Goal: Task Accomplishment & Management: Complete application form

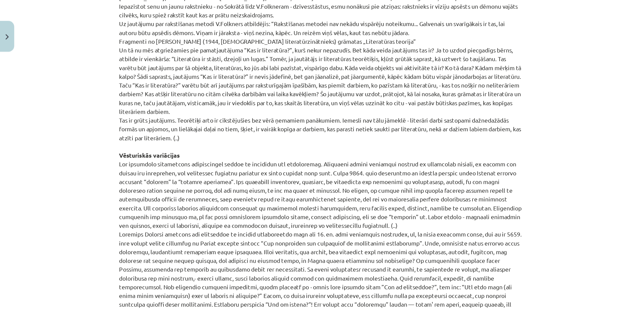
scroll to position [535, 0]
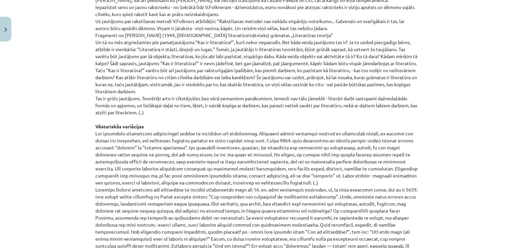
click at [249, 113] on p "[PERSON_NAME] eseja „Kāpēc dzejnieks raksta?” Kad Nigērijā vairākiem analfabēti…" at bounding box center [256, 42] width 323 height 597
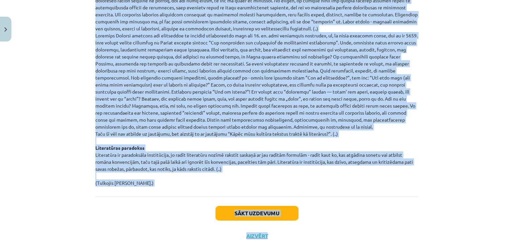
scroll to position [695, 0]
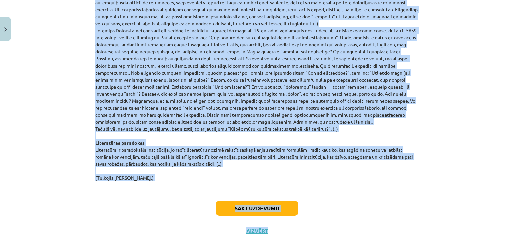
drag, startPoint x: 87, startPoint y: 79, endPoint x: 184, endPoint y: 177, distance: 137.5
click at [184, 177] on div "Mācību tēma: Literatūras i - 10. klases 1.ieskaites mācību materiāls #3 Kas ir …" at bounding box center [257, 124] width 514 height 248
copy p "Loremi Dolorsit ametc „Adipi elitseddo eiusmo?” Tem Incididu utlaboree dolorema…"
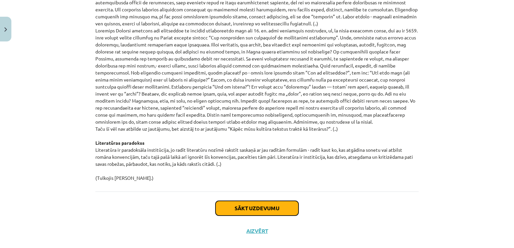
click at [239, 203] on button "Sākt uzdevumu" at bounding box center [256, 208] width 83 height 15
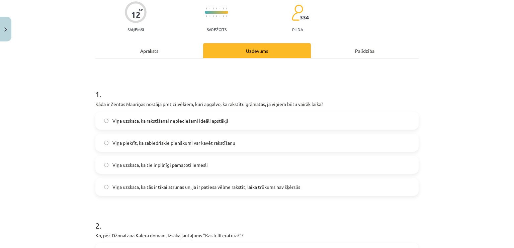
scroll to position [84, 0]
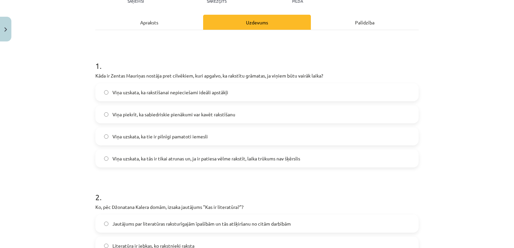
click at [205, 140] on label "Viņa uzskata, ka tie ir pilnīgi pamatoti iemesli" at bounding box center [257, 136] width 322 height 17
click at [198, 156] on span "Viņa uzskata, ka tās ir tikai atrunas un, ja ir patiesa vēlme rakstīt, laika tr…" at bounding box center [206, 158] width 188 height 7
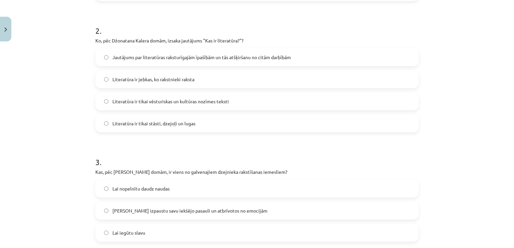
scroll to position [284, 0]
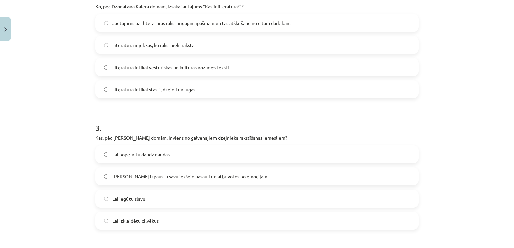
click at [159, 26] on label "Jautājums par literatūras raksturīgajām īpašībām un tās atšķiršanu no citām dar…" at bounding box center [257, 23] width 322 height 17
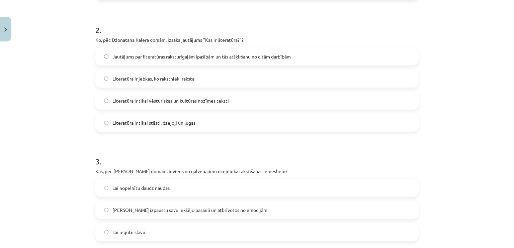
scroll to position [351, 0]
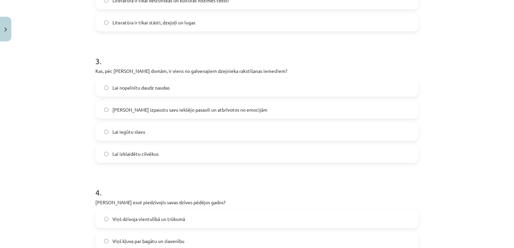
click at [192, 105] on label "[PERSON_NAME] izpaustu savu iekšējo pasauli un atbrīvotos no emocijām" at bounding box center [257, 109] width 322 height 17
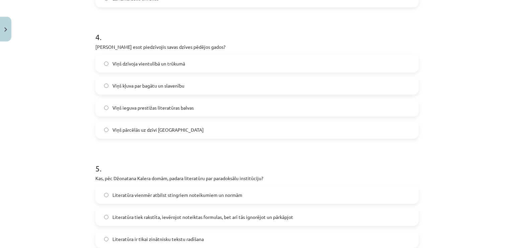
scroll to position [519, 0]
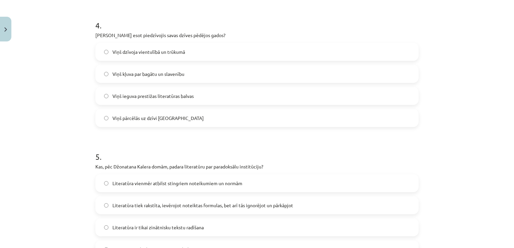
click at [173, 68] on label "Viņš kļuva par bagātu un slavenību" at bounding box center [257, 74] width 322 height 17
click at [144, 46] on label "Viņš dzīvoja vientulībā un trūkumā" at bounding box center [257, 51] width 322 height 17
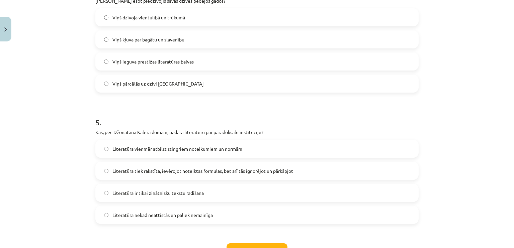
scroll to position [606, 0]
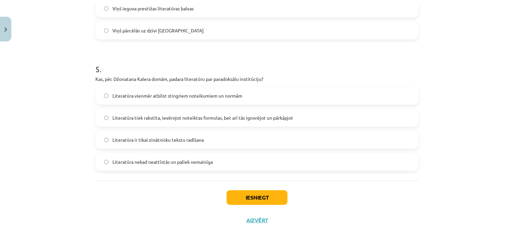
click at [215, 121] on label "Literatūra tiek rakstīta, ievērojot noteiktas formulas, bet arī tās ignorējot u…" at bounding box center [257, 117] width 322 height 17
click at [239, 201] on button "Iesniegt" at bounding box center [257, 197] width 61 height 15
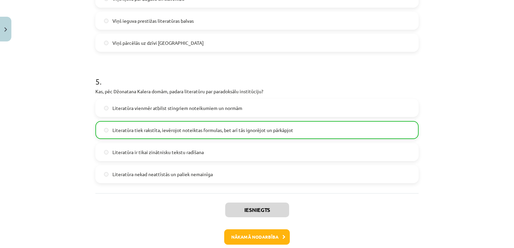
scroll to position [627, 0]
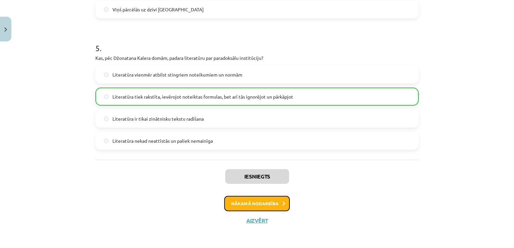
click at [241, 207] on button "Nākamā nodarbība" at bounding box center [257, 203] width 66 height 15
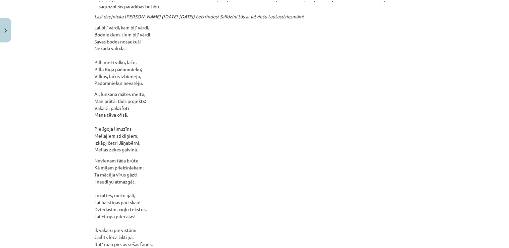
scroll to position [7163, 0]
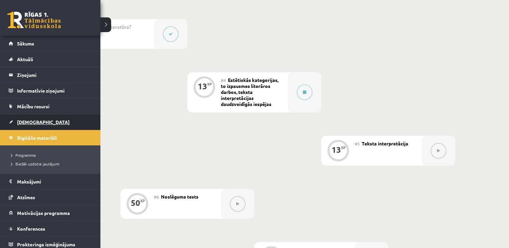
click at [23, 118] on link "[DEMOGRAPHIC_DATA]" at bounding box center [50, 121] width 83 height 15
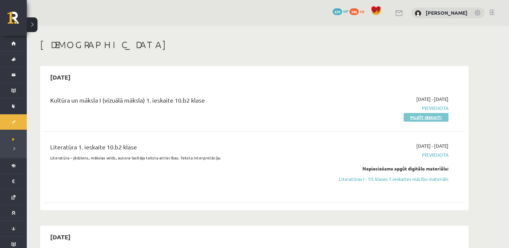
click at [408, 117] on link "Pildīt ieskaiti" at bounding box center [426, 117] width 45 height 9
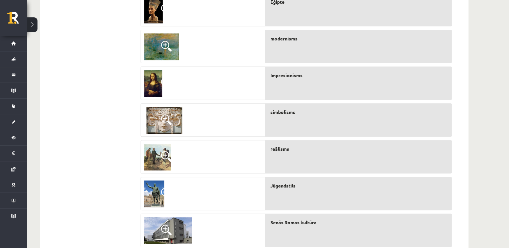
scroll to position [301, 0]
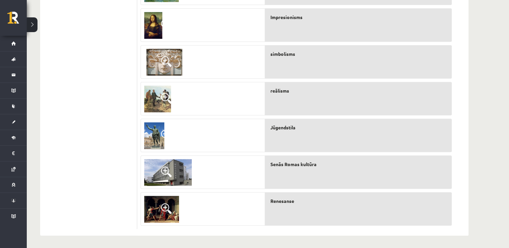
click at [158, 133] on img at bounding box center [154, 135] width 20 height 27
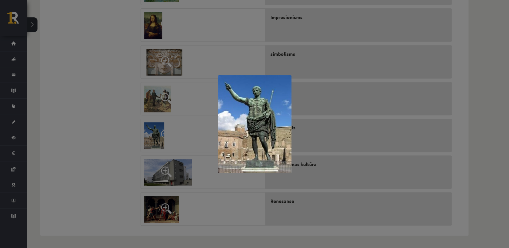
click at [98, 120] on div at bounding box center [254, 124] width 509 height 248
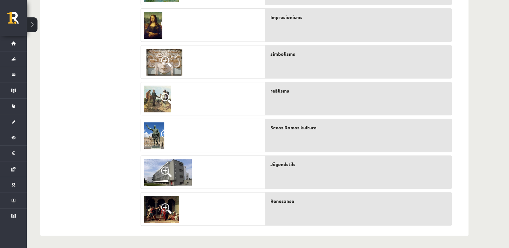
click at [146, 169] on img at bounding box center [168, 172] width 48 height 27
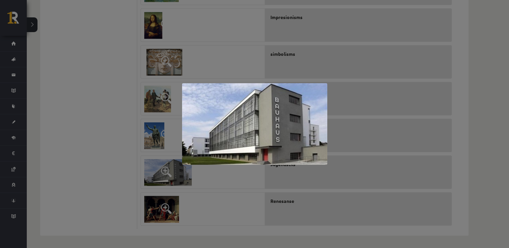
click at [123, 163] on div at bounding box center [254, 124] width 509 height 248
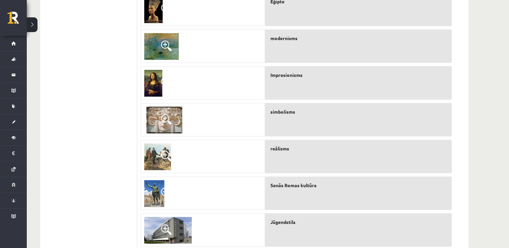
scroll to position [268, 0]
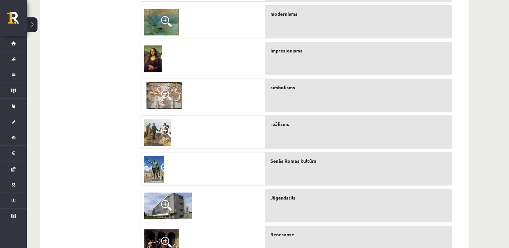
click at [169, 93] on span at bounding box center [166, 95] width 11 height 11
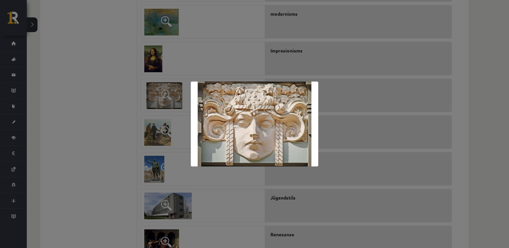
click at [102, 79] on div at bounding box center [254, 124] width 509 height 248
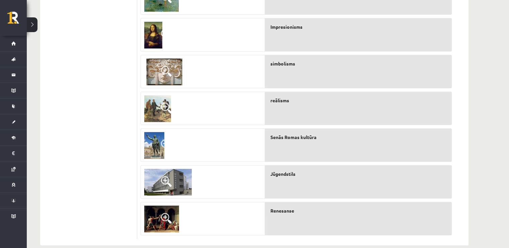
scroll to position [301, 0]
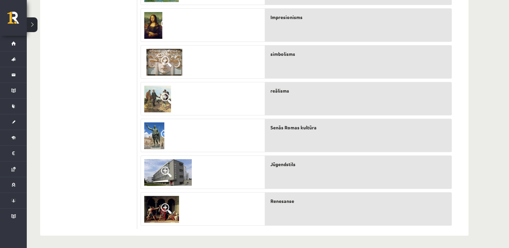
click at [151, 102] on img at bounding box center [157, 99] width 27 height 27
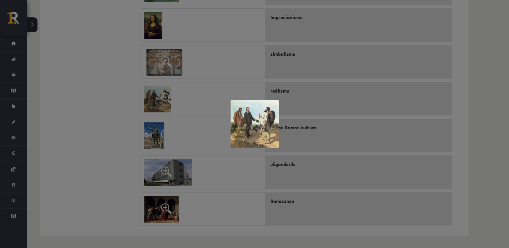
click at [114, 96] on div at bounding box center [254, 124] width 509 height 248
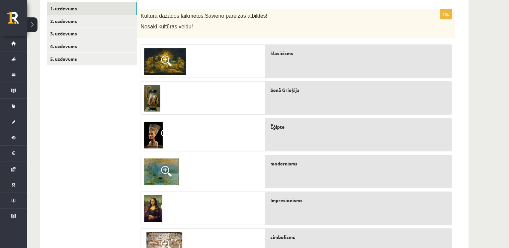
scroll to position [67, 0]
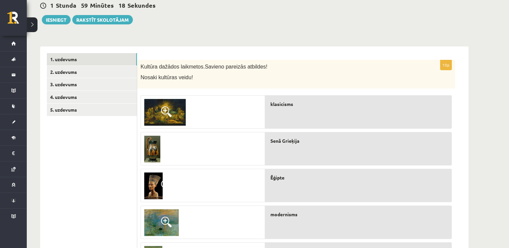
click at [169, 112] on span at bounding box center [166, 111] width 11 height 11
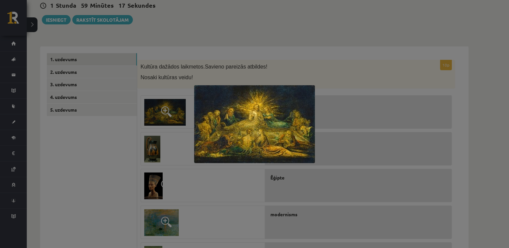
click at [122, 144] on div at bounding box center [254, 124] width 509 height 248
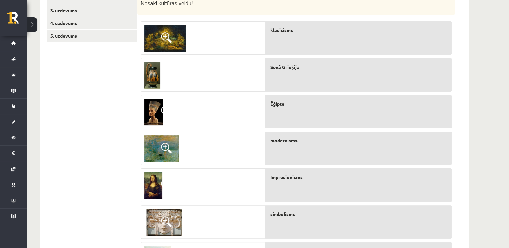
scroll to position [167, 0]
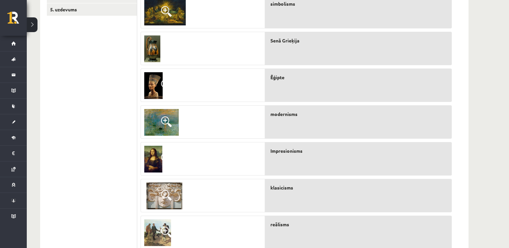
click at [166, 127] on span at bounding box center [166, 121] width 11 height 11
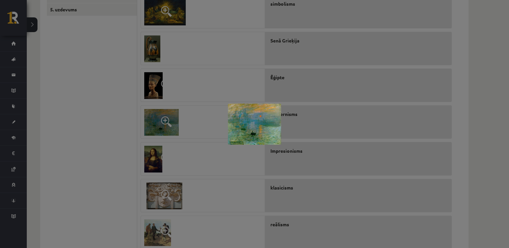
click at [97, 126] on div at bounding box center [254, 124] width 509 height 248
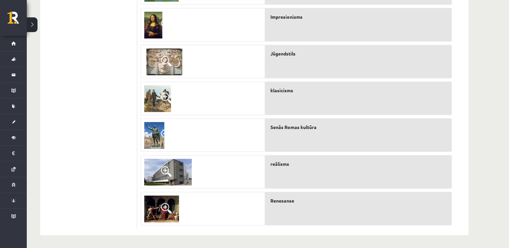
scroll to position [302, 0]
click at [157, 210] on img at bounding box center [161, 208] width 35 height 27
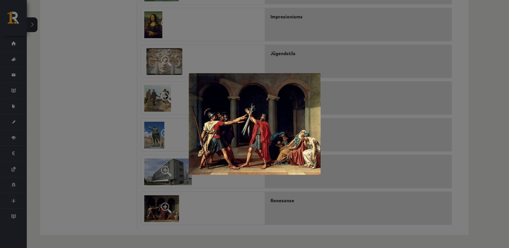
click at [109, 185] on div at bounding box center [254, 124] width 509 height 248
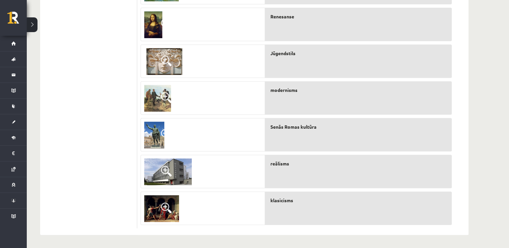
click at [155, 166] on img at bounding box center [168, 172] width 48 height 27
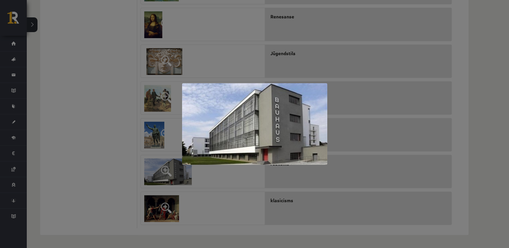
click at [112, 132] on div at bounding box center [254, 124] width 509 height 248
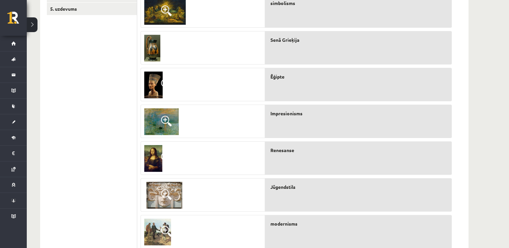
scroll to position [0, 0]
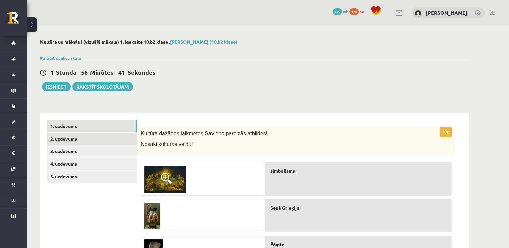
click at [92, 135] on link "2. uzdevums" at bounding box center [92, 139] width 90 height 12
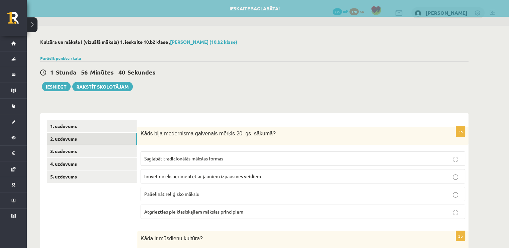
scroll to position [33, 0]
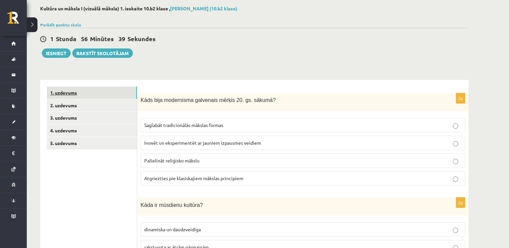
click at [55, 90] on link "1. uzdevums" at bounding box center [92, 93] width 90 height 12
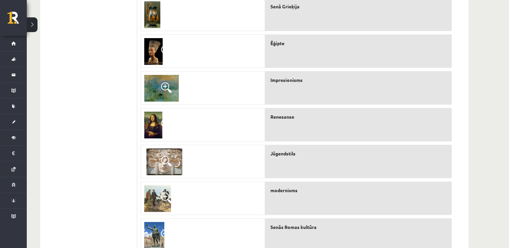
scroll to position [34, 0]
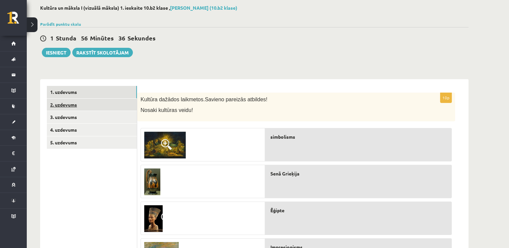
click at [96, 100] on link "2. uzdevums" at bounding box center [92, 105] width 90 height 12
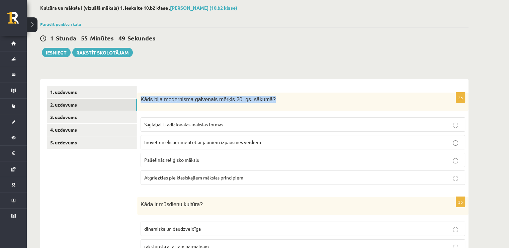
drag, startPoint x: 275, startPoint y: 97, endPoint x: 142, endPoint y: 101, distance: 133.2
click at [142, 101] on p "Kāds bija modernisma galvenais mērķis 20. gs. sākumā?" at bounding box center [286, 99] width 291 height 7
copy span "Kāds bija modernisma galvenais mērķis 20. gs. sākumā?"
click at [185, 138] on label "Inovēt un eksperimentēt ar jauniem izpausmes veidiem" at bounding box center [303, 142] width 325 height 14
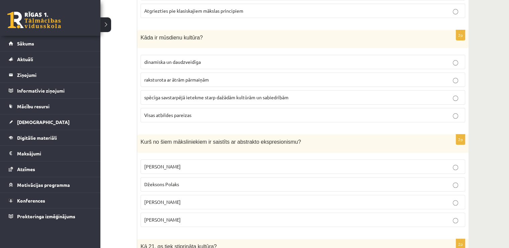
scroll to position [201, 0]
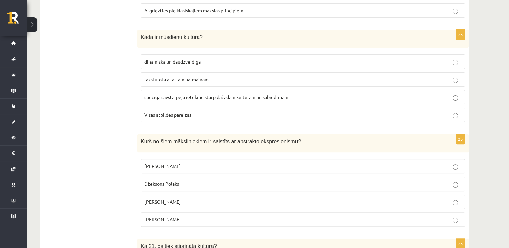
click at [158, 112] on span "Visas atbildes pareizas" at bounding box center [167, 115] width 47 height 6
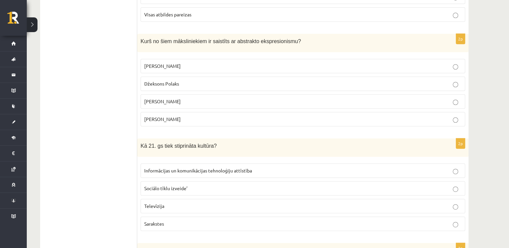
click at [165, 59] on label "Pablo Pikaso" at bounding box center [303, 66] width 325 height 14
drag, startPoint x: 140, startPoint y: 40, endPoint x: 315, endPoint y: 45, distance: 175.4
click at [315, 45] on div "Kurš no šiem māksliniekiem ir saistīts ar abstrakto ekspresionismu?" at bounding box center [302, 43] width 331 height 18
click at [218, 49] on div "Kurš no šiem māksliniekiem ir saistīts ar abstrakto ekspresionismu?" at bounding box center [302, 43] width 331 height 18
drag, startPoint x: 173, startPoint y: 63, endPoint x: 143, endPoint y: 63, distance: 29.4
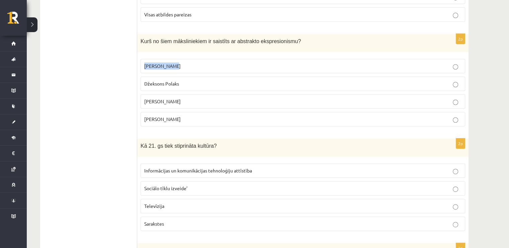
click at [143, 63] on label "Pablo Pikaso" at bounding box center [303, 66] width 325 height 14
copy span "Pablo Pikaso"
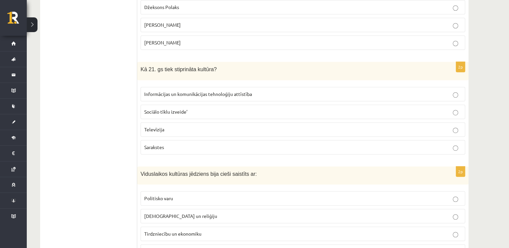
scroll to position [402, 0]
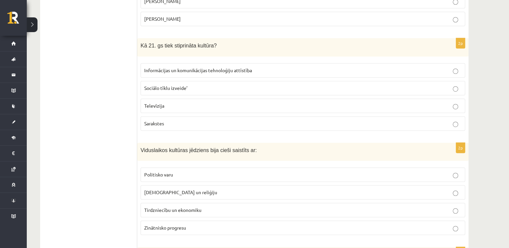
click at [149, 72] on label "Informācijas un komunikācijas tehnoloģiju attīstība" at bounding box center [303, 70] width 325 height 14
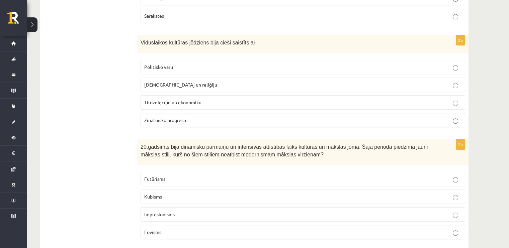
scroll to position [536, 0]
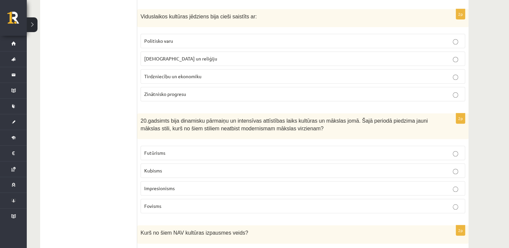
click at [174, 40] on p "Politisko varu" at bounding box center [302, 40] width 317 height 7
click at [172, 52] on label "Baznīcu un reliģiju" at bounding box center [303, 59] width 325 height 14
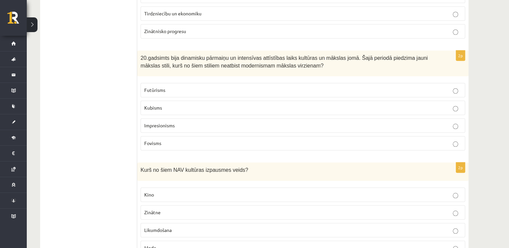
scroll to position [603, 0]
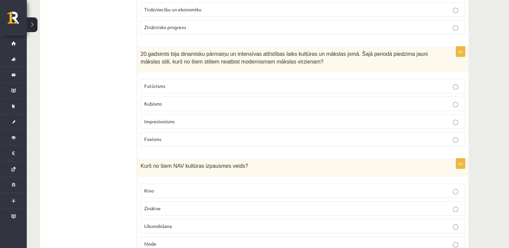
click at [156, 120] on span "Impresionisms" at bounding box center [159, 121] width 30 height 6
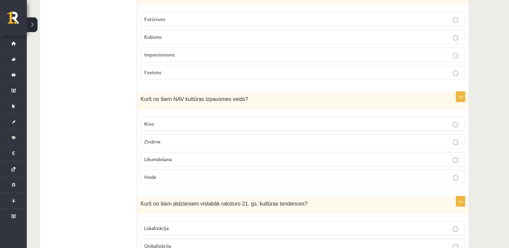
scroll to position [703, 0]
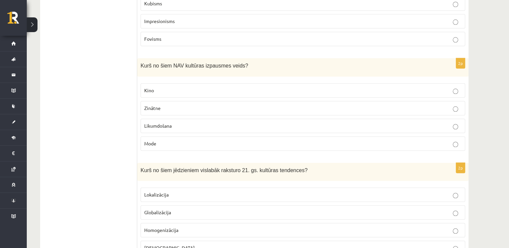
click at [142, 119] on label "Likumdošana" at bounding box center [303, 126] width 325 height 14
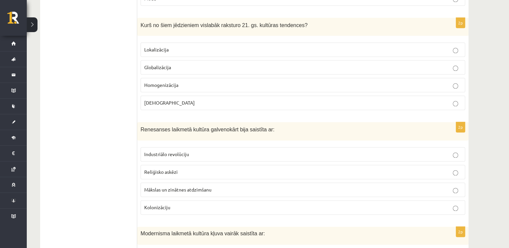
scroll to position [837, 0]
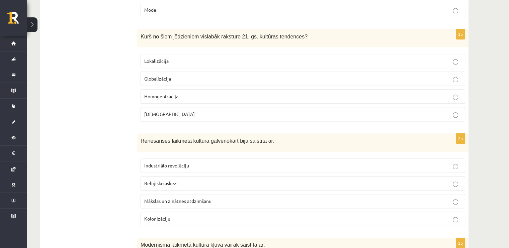
click at [177, 78] on label "Globalizācija" at bounding box center [303, 79] width 325 height 14
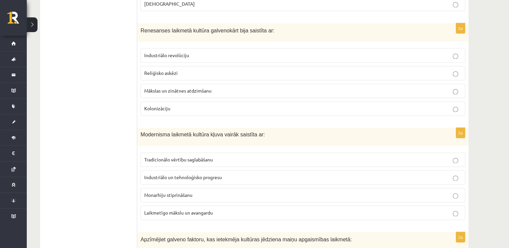
scroll to position [938, 0]
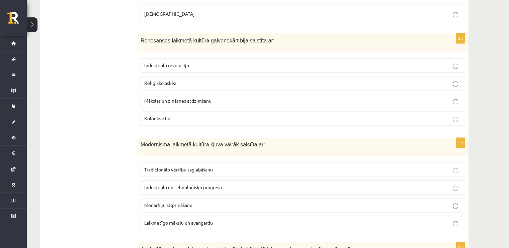
click at [156, 98] on span "Mākslas un zinātnes atdzimšanu" at bounding box center [177, 101] width 67 height 6
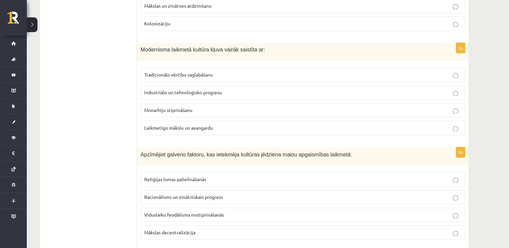
scroll to position [1071, 0]
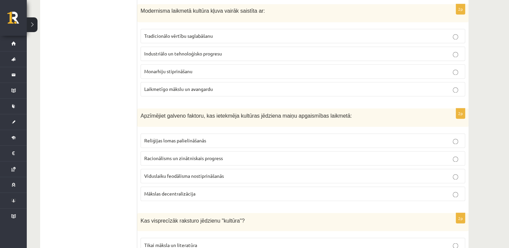
click at [217, 51] on span "Industriālo un tehnoloģisko progresu" at bounding box center [183, 54] width 78 height 6
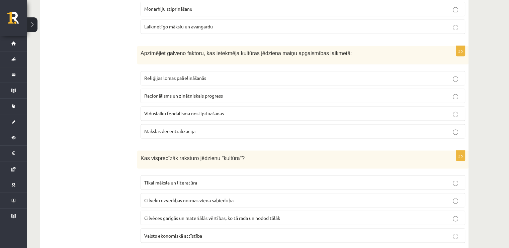
scroll to position [1138, 0]
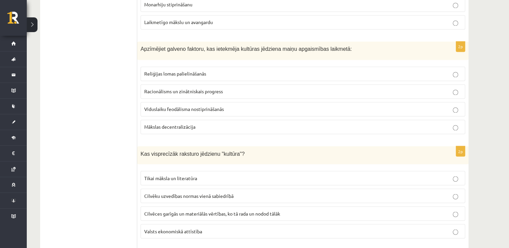
click at [203, 71] on span "Reliģijas lomas palielināšanās" at bounding box center [175, 74] width 62 height 6
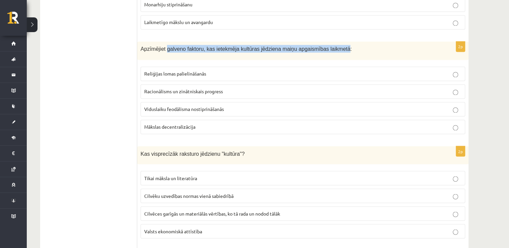
drag, startPoint x: 331, startPoint y: 42, endPoint x: 166, endPoint y: 42, distance: 165.0
click at [166, 46] on span "Apzīmējiet galveno faktoru, kas ietekmēja kultūras jēdziena maiņu apgaismības l…" at bounding box center [246, 49] width 211 height 6
copy span "galveno faktoru, kas ietekmēja kultūras jēdziena maiņu apgaismības laikmetā"
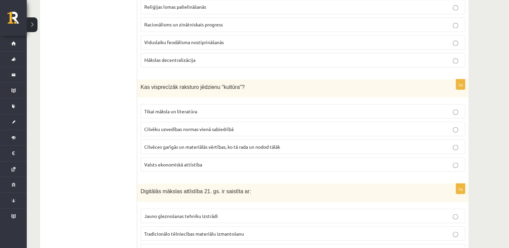
click at [153, 144] on span "Cilvēces garīgās un materiālās vērtības, ko tā rada un nodod tālāk" at bounding box center [212, 147] width 136 height 6
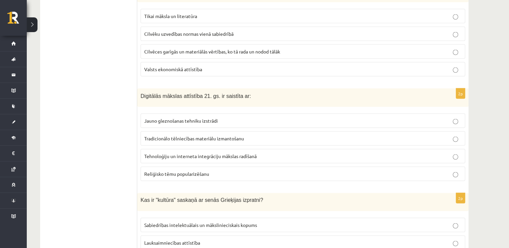
scroll to position [1339, 0]
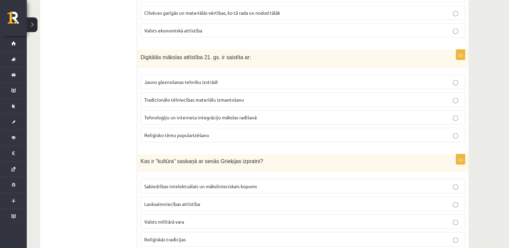
click at [197, 114] on span "Tehnoloģiju un interneta integrāciju mākslas radīšanā" at bounding box center [200, 117] width 112 height 6
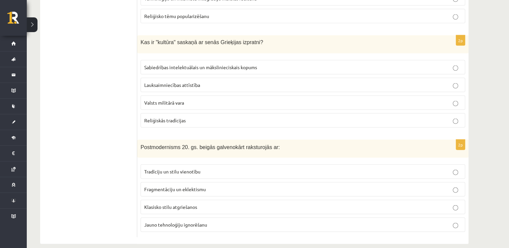
scroll to position [1458, 0]
click at [191, 64] on span "Sabiedrības intelektuālais un mākslinieciskais kopums" at bounding box center [200, 67] width 113 height 6
click at [182, 117] on span "Reliģiskās tradīcijas" at bounding box center [164, 120] width 41 height 6
drag, startPoint x: 284, startPoint y: 34, endPoint x: 140, endPoint y: 42, distance: 143.8
click at [140, 42] on div "Kas ir "kultūra" saskaņā ar senās Grieķijas izpratni?" at bounding box center [302, 44] width 331 height 18
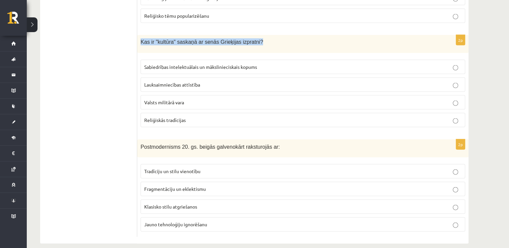
copy span "Kas ir "kultūra" saskaņā ar senās Grieķijas izpratni?"
click at [144, 64] on span "Sabiedrības intelektuālais un mākslinieciskais kopums" at bounding box center [200, 67] width 113 height 6
click at [151, 187] on label "Fragmentāciju un eklektismu" at bounding box center [303, 189] width 325 height 14
click at [160, 170] on label "Tradīciju un stilu vienotību" at bounding box center [303, 171] width 325 height 14
click at [161, 186] on p "Fragmentāciju un eklektismu" at bounding box center [302, 189] width 317 height 7
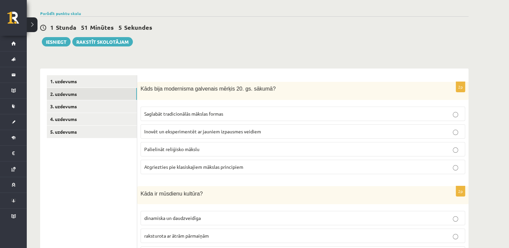
scroll to position [20, 0]
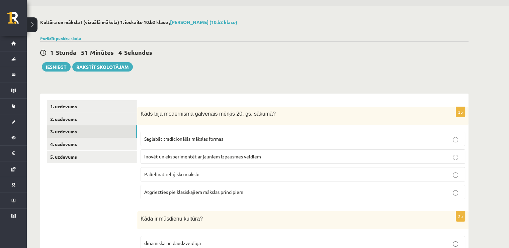
click at [74, 131] on link "3. uzdevums" at bounding box center [92, 131] width 90 height 12
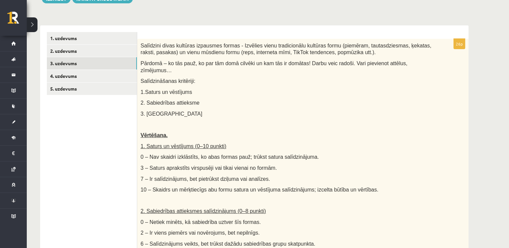
scroll to position [33, 0]
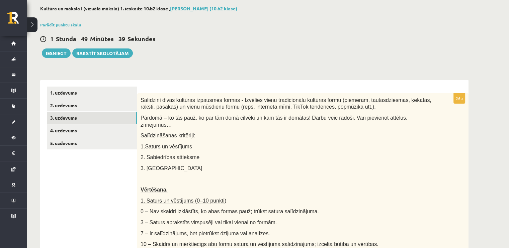
click at [411, 118] on p "Pārdomā – ko tās pauž, ko par tām domā cilvēki un kam tās ir domātas! Darbu vei…" at bounding box center [286, 121] width 291 height 14
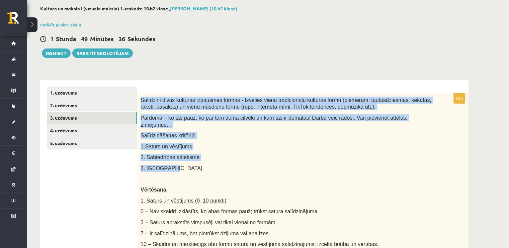
drag, startPoint x: 181, startPoint y: 162, endPoint x: 163, endPoint y: 114, distance: 50.4
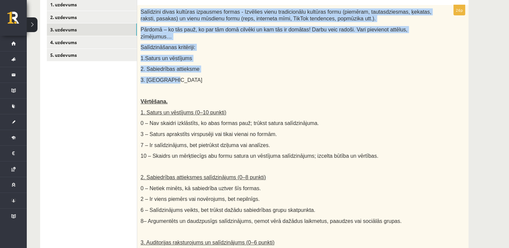
scroll to position [85, 0]
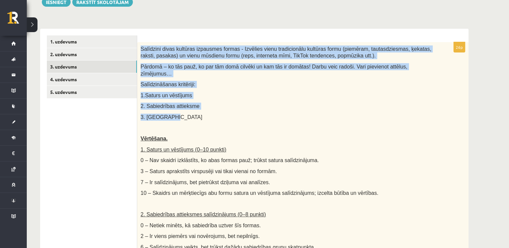
copy div "Salīdzini divas kultūras izpausmes formas - Izvēlies vienu tradicionālu kultūra…"
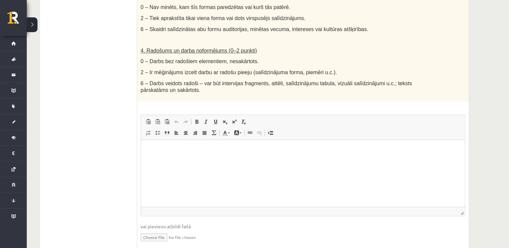
scroll to position [386, 0]
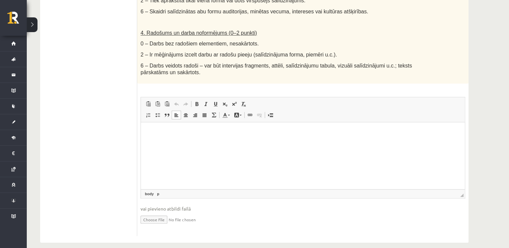
click at [191, 142] on html at bounding box center [303, 132] width 324 height 20
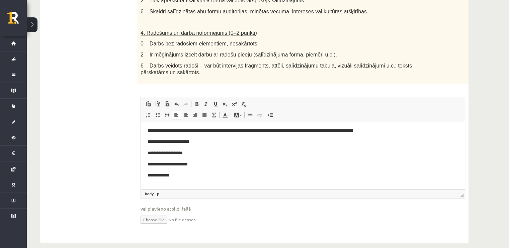
scroll to position [0, 0]
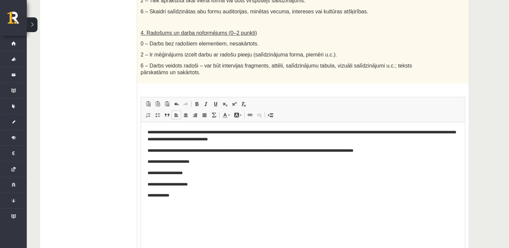
drag, startPoint x: 461, startPoint y: 187, endPoint x: 471, endPoint y: 242, distance: 55.5
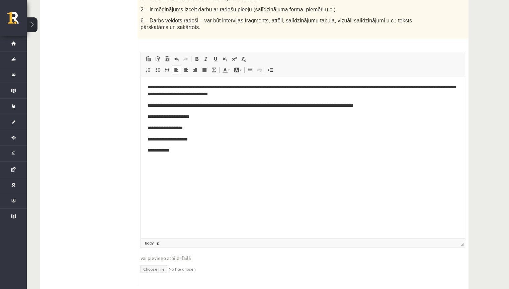
scroll to position [443, 0]
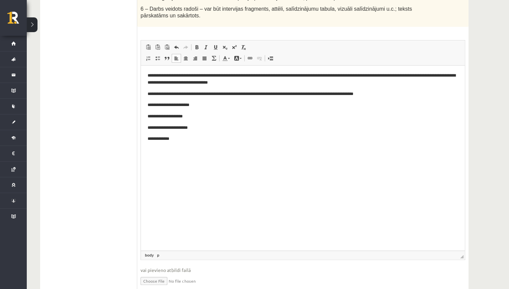
drag, startPoint x: 463, startPoint y: 228, endPoint x: 461, endPoint y: 289, distance: 61.3
click at [189, 54] on link "По центру" at bounding box center [185, 58] width 9 height 9
drag, startPoint x: 360, startPoint y: 167, endPoint x: 268, endPoint y: 164, distance: 91.7
click at [268, 164] on html "**********" at bounding box center [303, 118] width 324 height 106
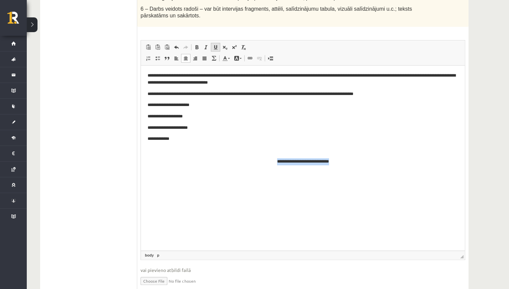
click at [214, 44] on span at bounding box center [215, 46] width 5 height 5
click at [343, 161] on p "**********" at bounding box center [303, 161] width 311 height 7
click at [342, 171] on html "**********" at bounding box center [303, 118] width 324 height 106
click at [178, 56] on span at bounding box center [176, 58] width 5 height 5
click at [215, 44] on span at bounding box center [215, 46] width 5 height 5
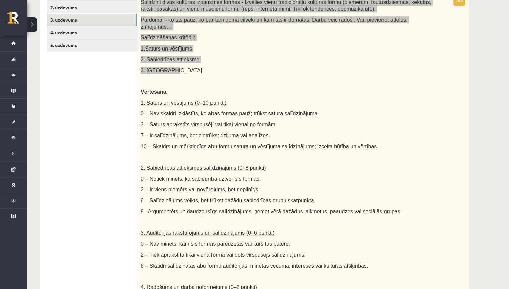
scroll to position [95, 0]
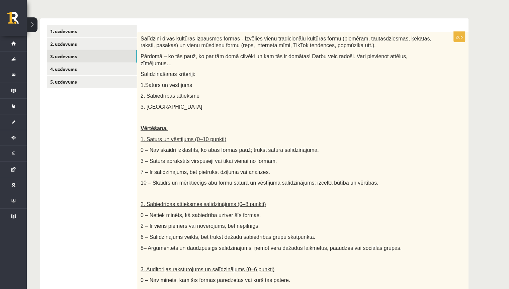
click at [390, 114] on p at bounding box center [286, 117] width 291 height 7
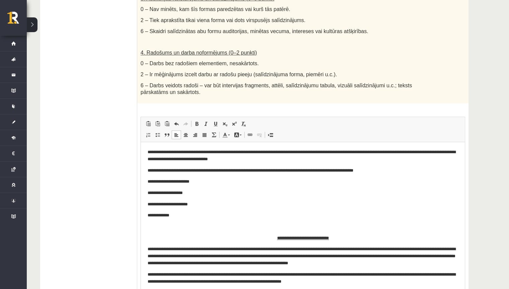
scroll to position [463, 0]
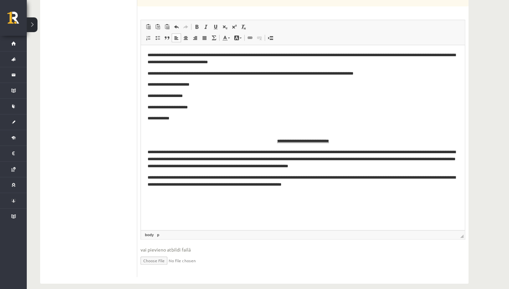
click at [400, 194] on html "**********" at bounding box center [303, 120] width 324 height 150
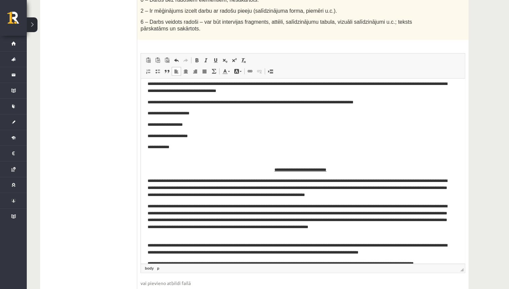
scroll to position [0, 0]
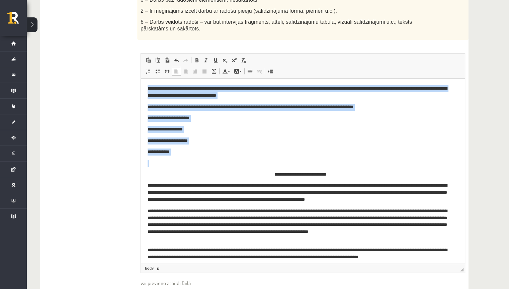
drag, startPoint x: 173, startPoint y: 157, endPoint x: 145, endPoint y: 90, distance: 73.3
click at [145, 90] on html "**********" at bounding box center [303, 178] width 324 height 200
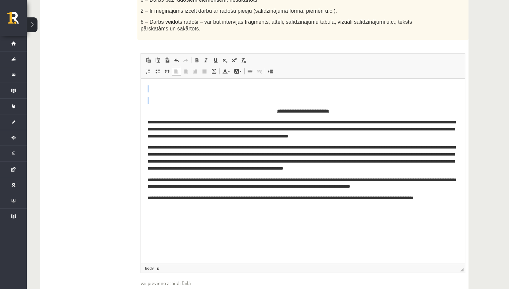
drag, startPoint x: 153, startPoint y: 105, endPoint x: 273, endPoint y: 159, distance: 131.1
click at [141, 88] on html "**********" at bounding box center [303, 143] width 324 height 130
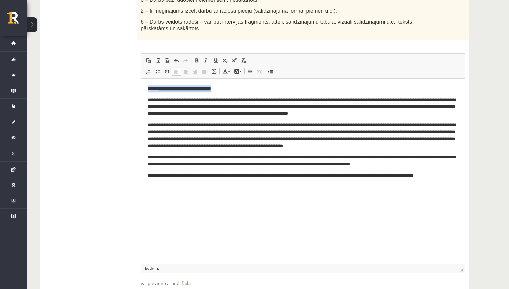
drag, startPoint x: 222, startPoint y: 87, endPoint x: 139, endPoint y: 83, distance: 83.1
click at [141, 83] on html "**********" at bounding box center [303, 131] width 324 height 107
click at [183, 69] on span at bounding box center [185, 71] width 5 height 5
click at [160, 93] on body "**********" at bounding box center [303, 132] width 310 height 94
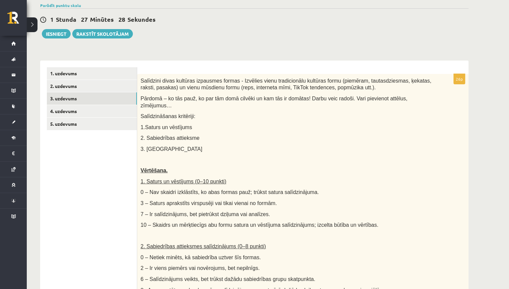
scroll to position [28, 0]
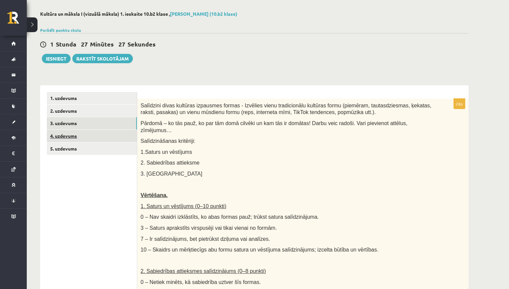
click at [83, 132] on link "4. uzdevums" at bounding box center [92, 136] width 90 height 12
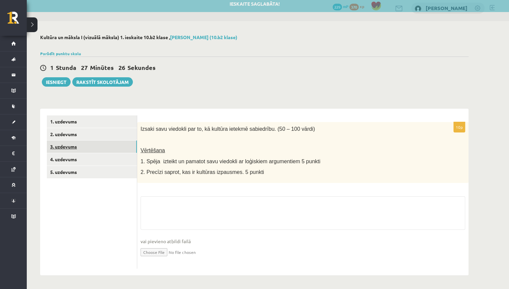
click at [76, 148] on link "3. uzdevums" at bounding box center [92, 147] width 90 height 12
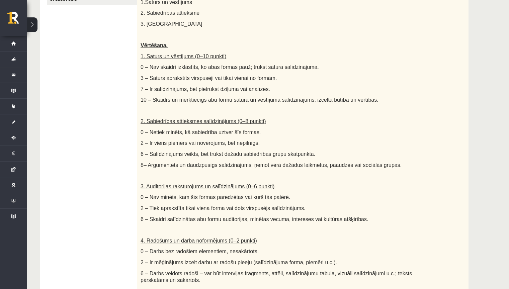
scroll to position [44, 0]
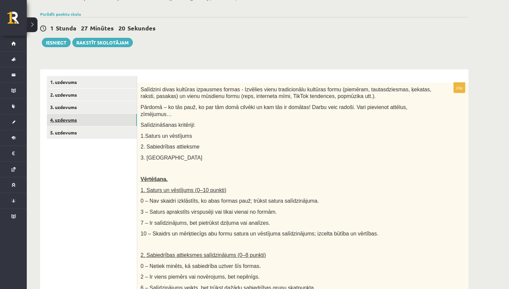
click at [71, 123] on link "4. uzdevums" at bounding box center [92, 120] width 90 height 12
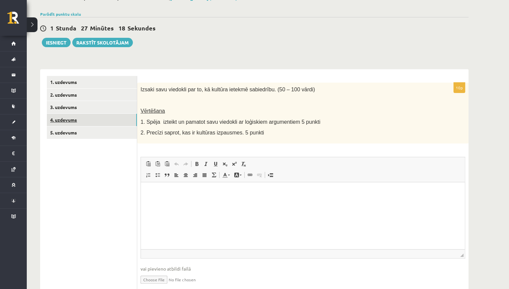
scroll to position [0, 0]
click at [161, 202] on html at bounding box center [303, 192] width 324 height 20
click at [225, 202] on html at bounding box center [303, 192] width 324 height 20
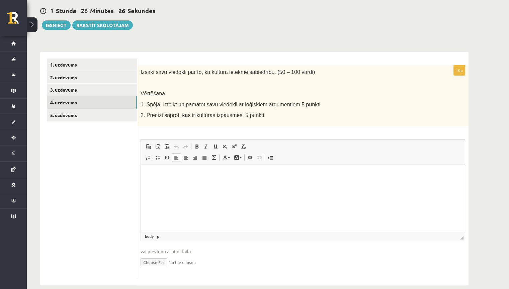
scroll to position [71, 0]
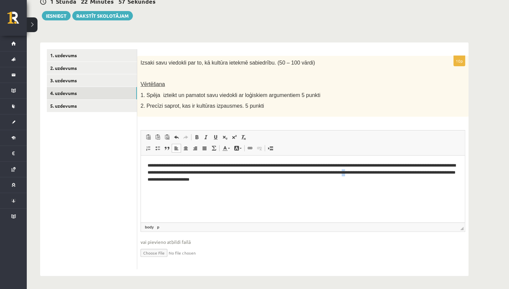
drag, startPoint x: 431, startPoint y: 174, endPoint x: 428, endPoint y: 174, distance: 3.7
click at [428, 174] on p "**********" at bounding box center [303, 172] width 311 height 21
click at [390, 180] on p "**********" at bounding box center [303, 172] width 311 height 21
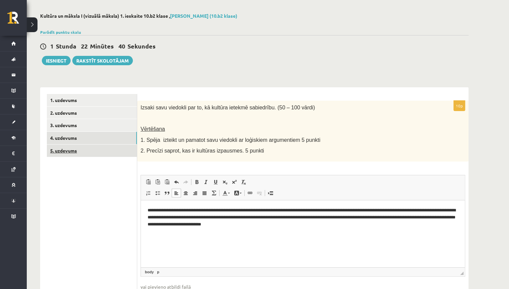
scroll to position [37, 0]
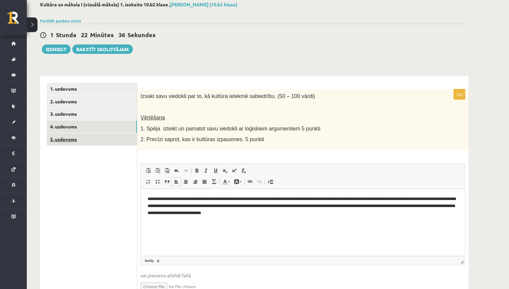
click at [116, 142] on link "5. uzdevums" at bounding box center [92, 139] width 90 height 12
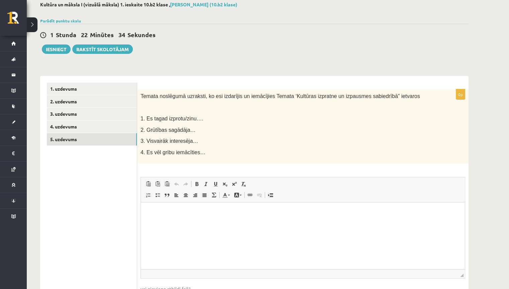
scroll to position [84, 0]
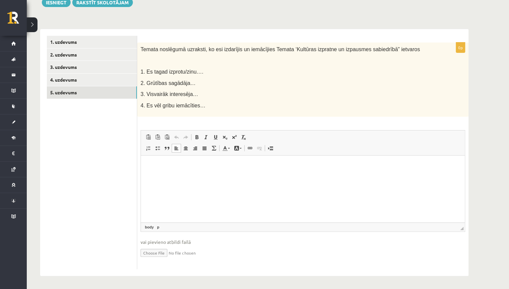
click at [165, 176] on html at bounding box center [303, 166] width 324 height 20
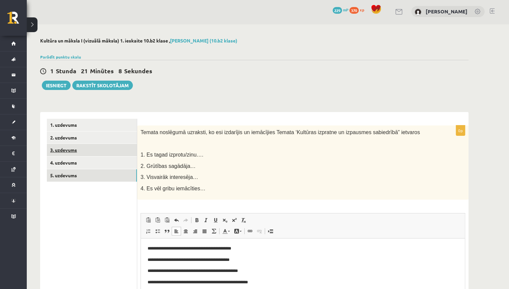
scroll to position [0, 0]
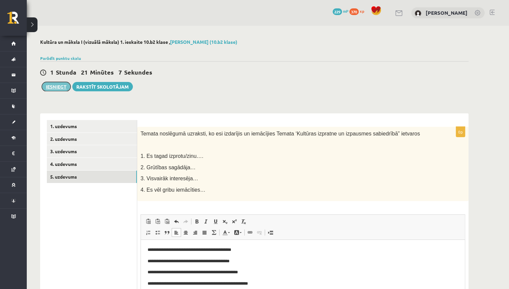
click at [56, 90] on button "Iesniegt" at bounding box center [56, 86] width 29 height 9
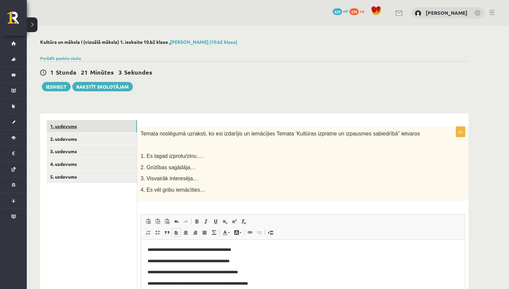
click at [108, 128] on link "1. uzdevums" at bounding box center [92, 126] width 90 height 12
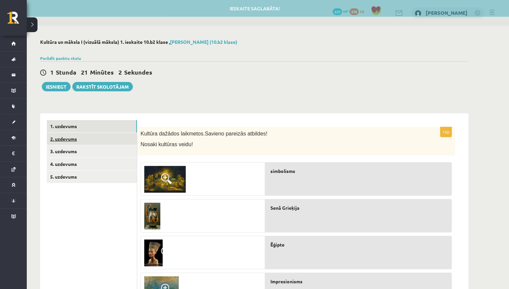
click at [88, 141] on link "2. uzdevums" at bounding box center [92, 139] width 90 height 12
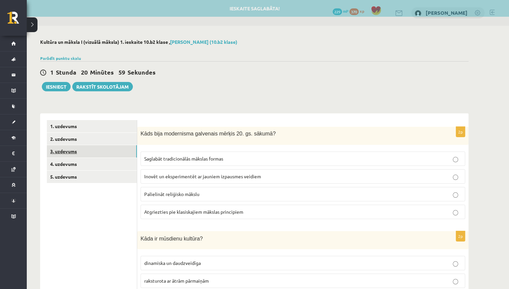
click at [100, 151] on link "3. uzdevums" at bounding box center [92, 151] width 90 height 12
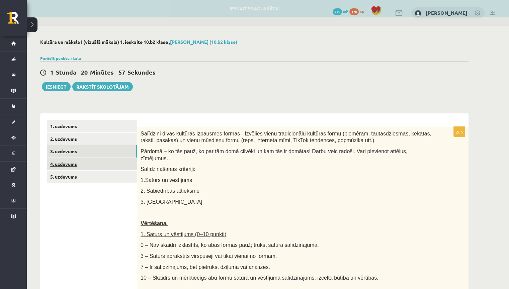
click at [93, 159] on link "4. uzdevums" at bounding box center [92, 164] width 90 height 12
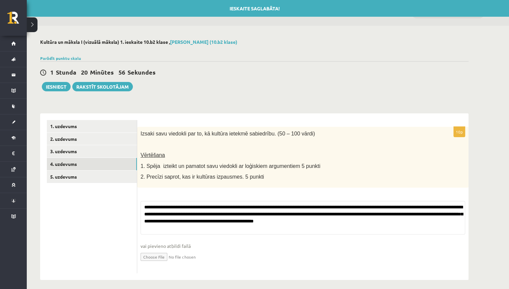
scroll to position [5, 0]
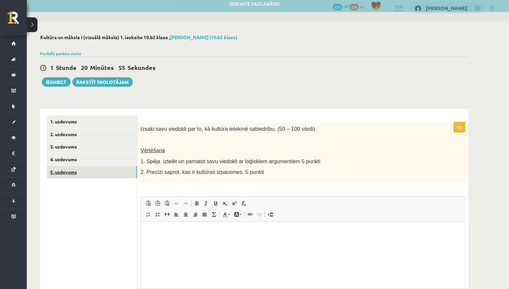
click at [110, 172] on link "5. uzdevums" at bounding box center [92, 172] width 90 height 12
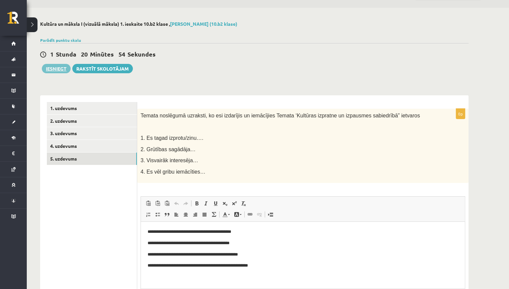
scroll to position [0, 0]
click at [56, 69] on button "Iesniegt" at bounding box center [56, 68] width 29 height 9
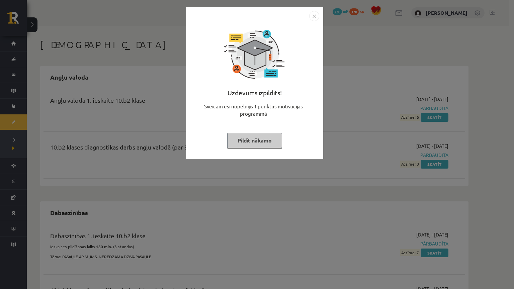
click at [263, 145] on button "Pildīt nākamo" at bounding box center [254, 140] width 55 height 15
